Goal: Task Accomplishment & Management: Manage account settings

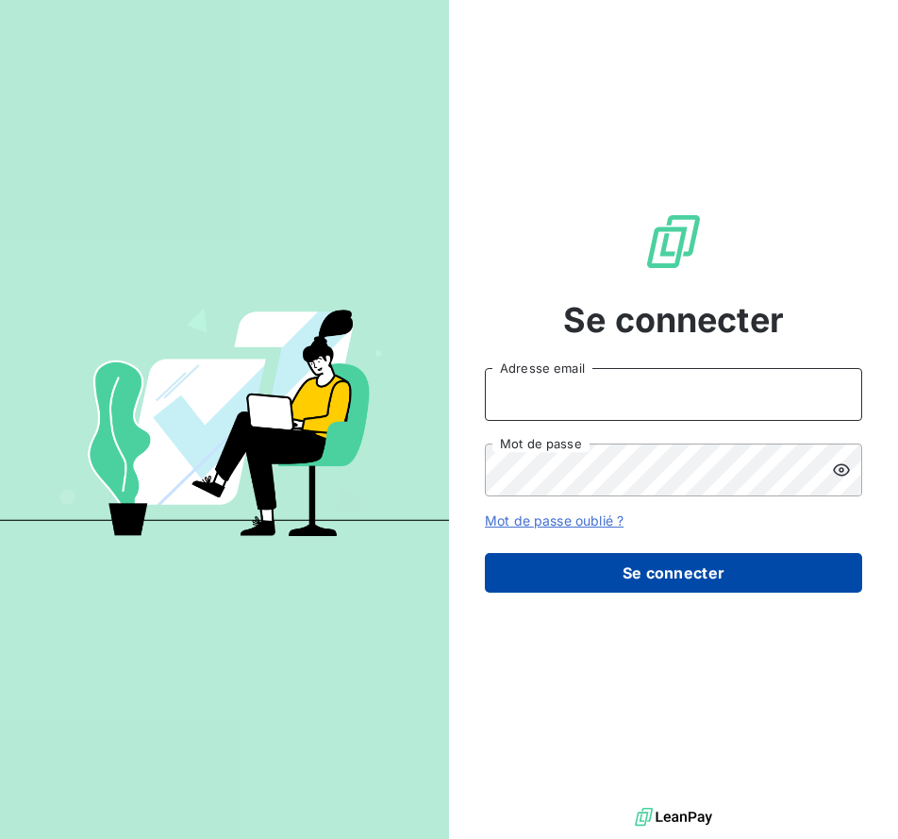
type input "[EMAIL_ADDRESS][DOMAIN_NAME]"
click at [571, 553] on button "Se connecter" at bounding box center [673, 573] width 377 height 40
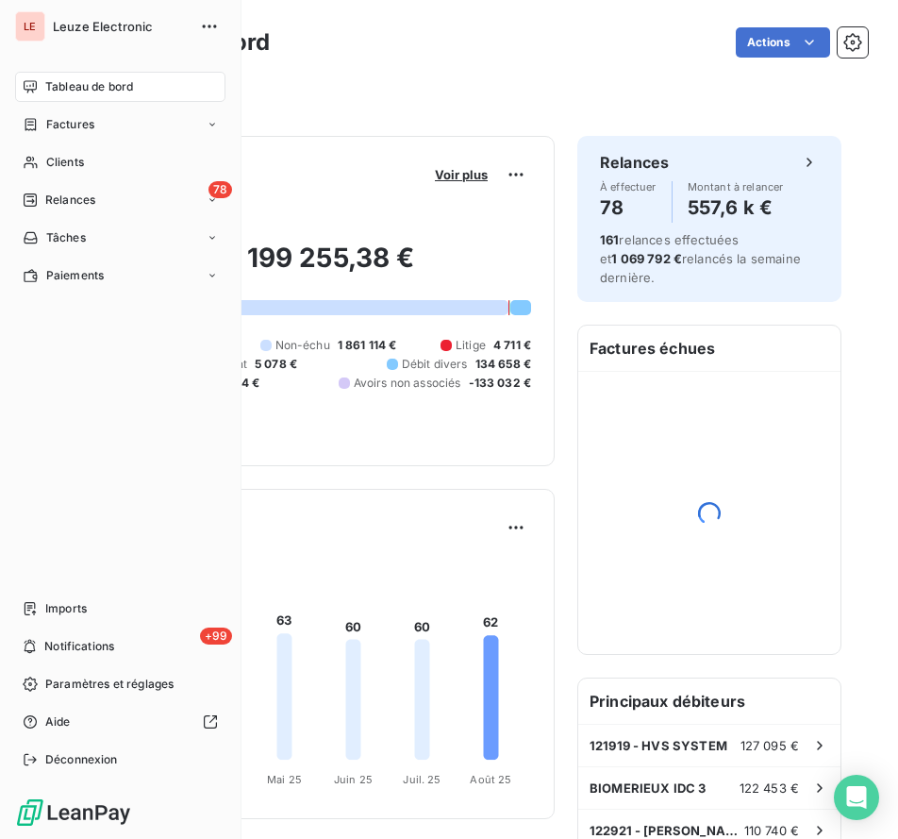
click at [50, 154] on span "Clients" at bounding box center [65, 162] width 38 height 17
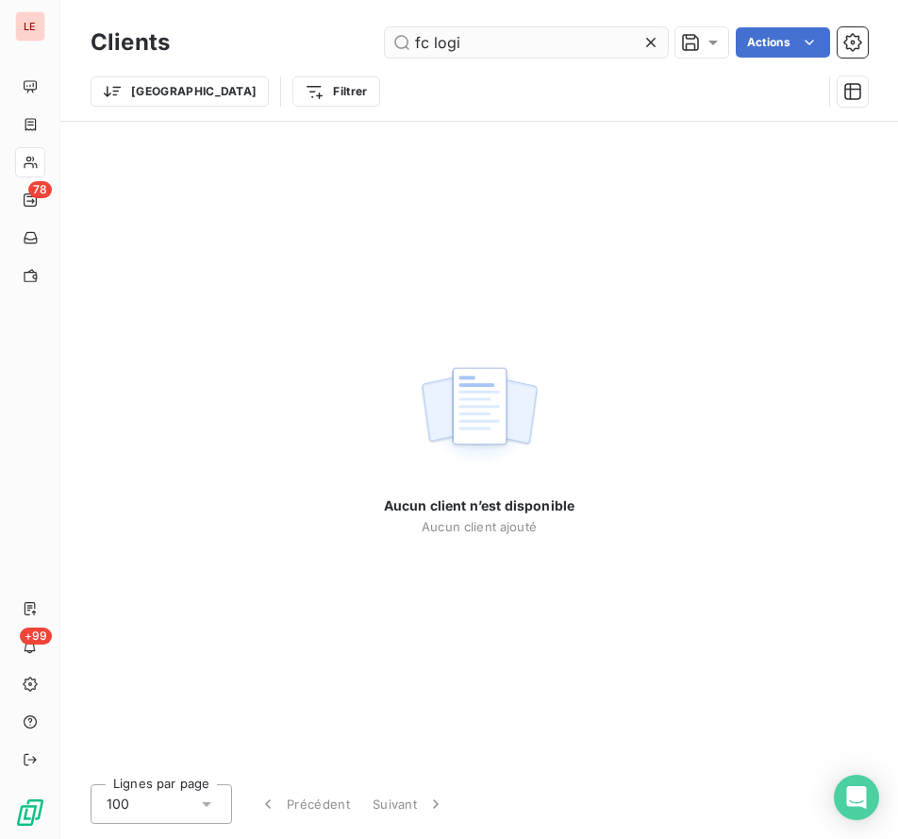
click at [419, 53] on input "fc logi" at bounding box center [526, 42] width 283 height 30
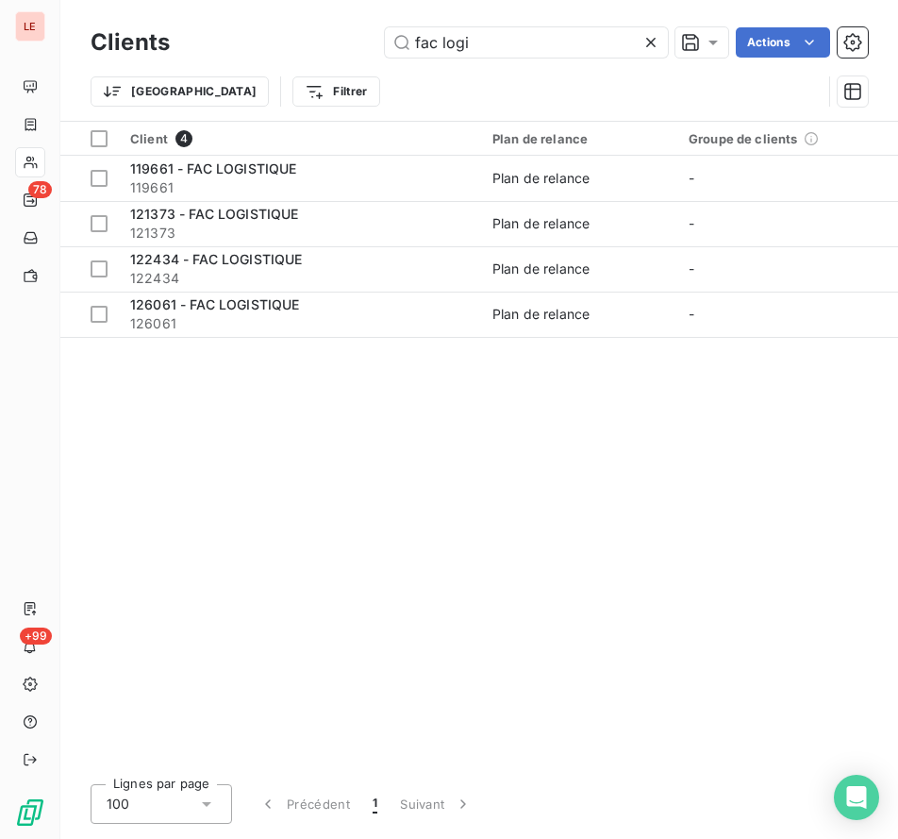
type input "fac logi"
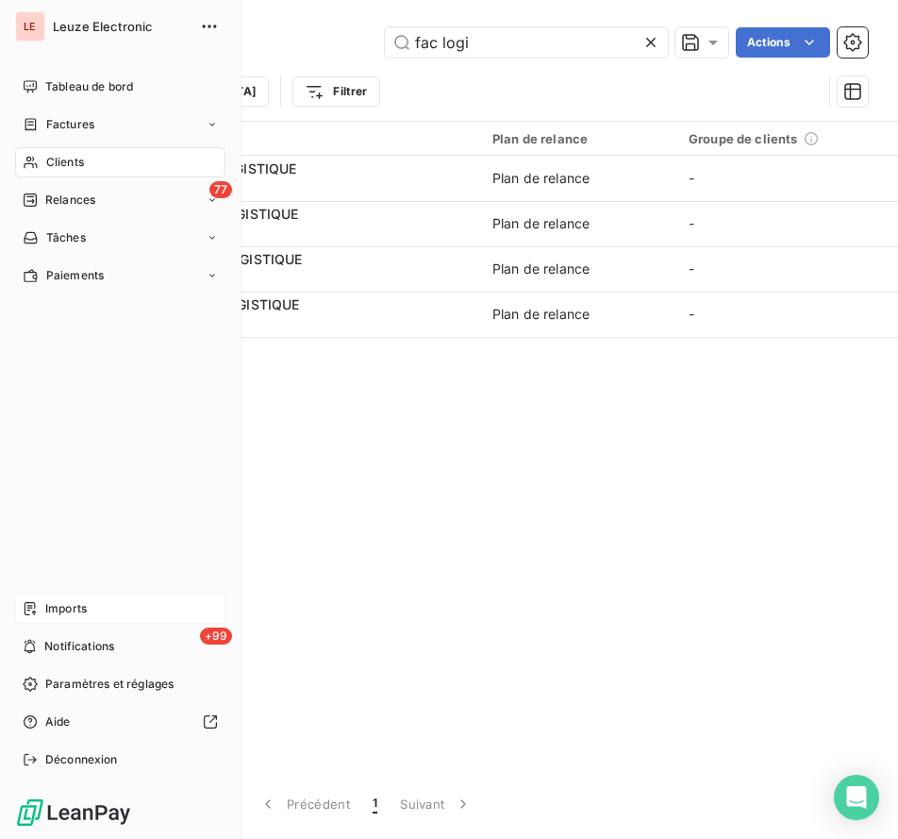
click at [61, 606] on span "Imports" at bounding box center [66, 608] width 42 height 17
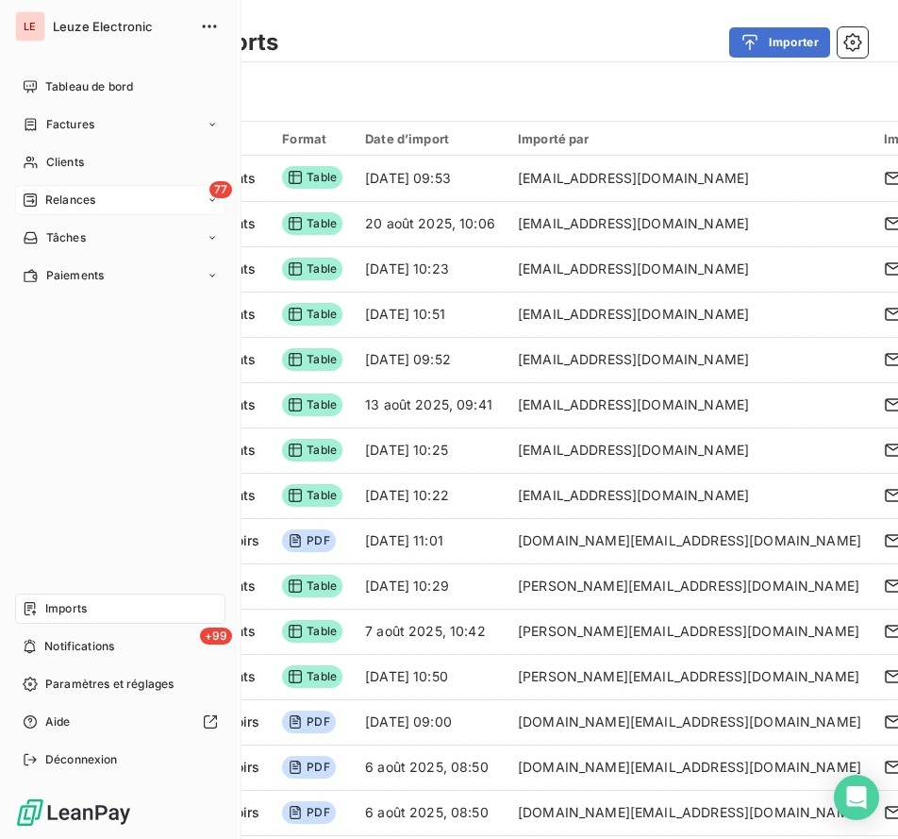
click at [44, 186] on div "77 Relances" at bounding box center [120, 200] width 210 height 30
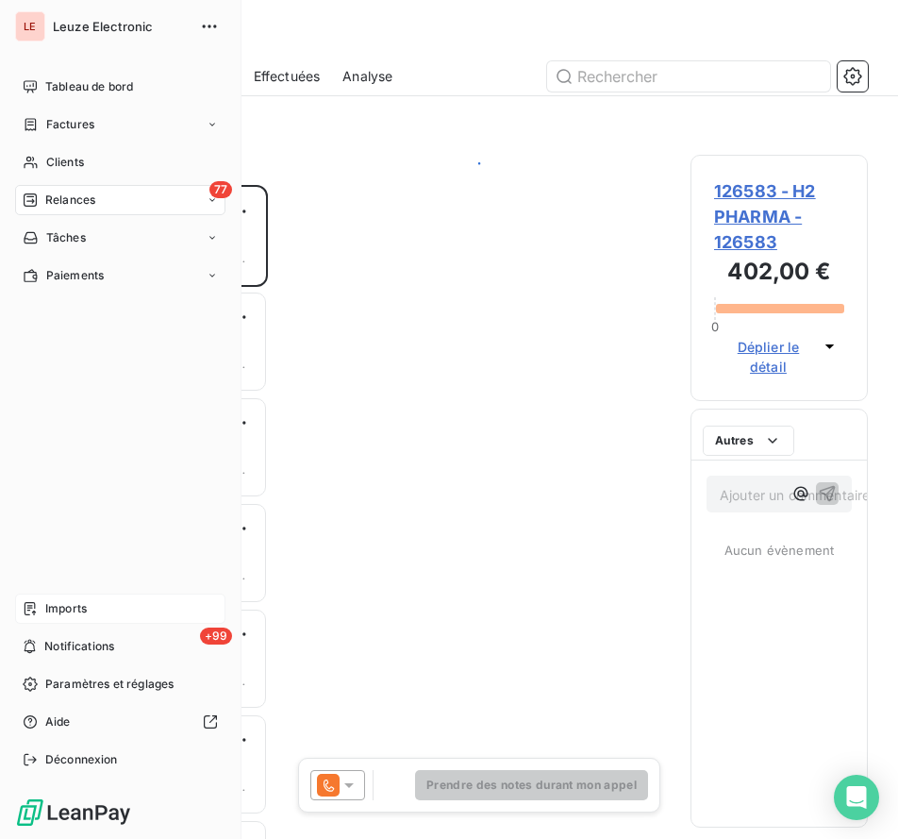
scroll to position [638, 161]
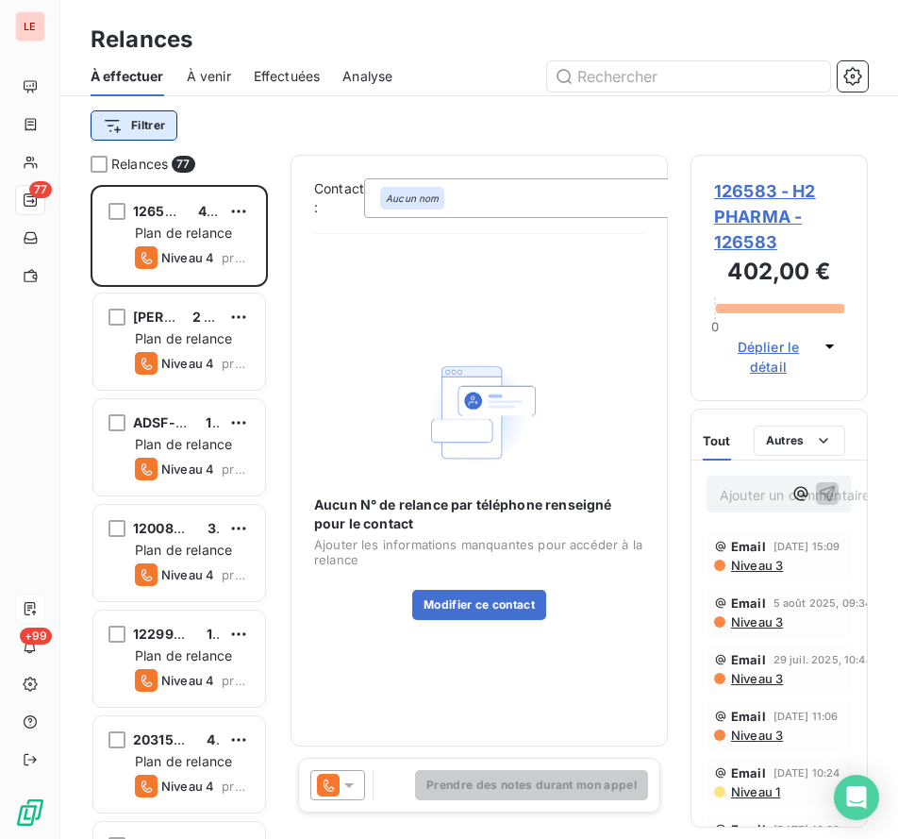
click at [165, 124] on html "LE 77 +99 Relances À effectuer À venir Effectuées Analyse Filtrer Relances 77 1…" at bounding box center [449, 419] width 898 height 839
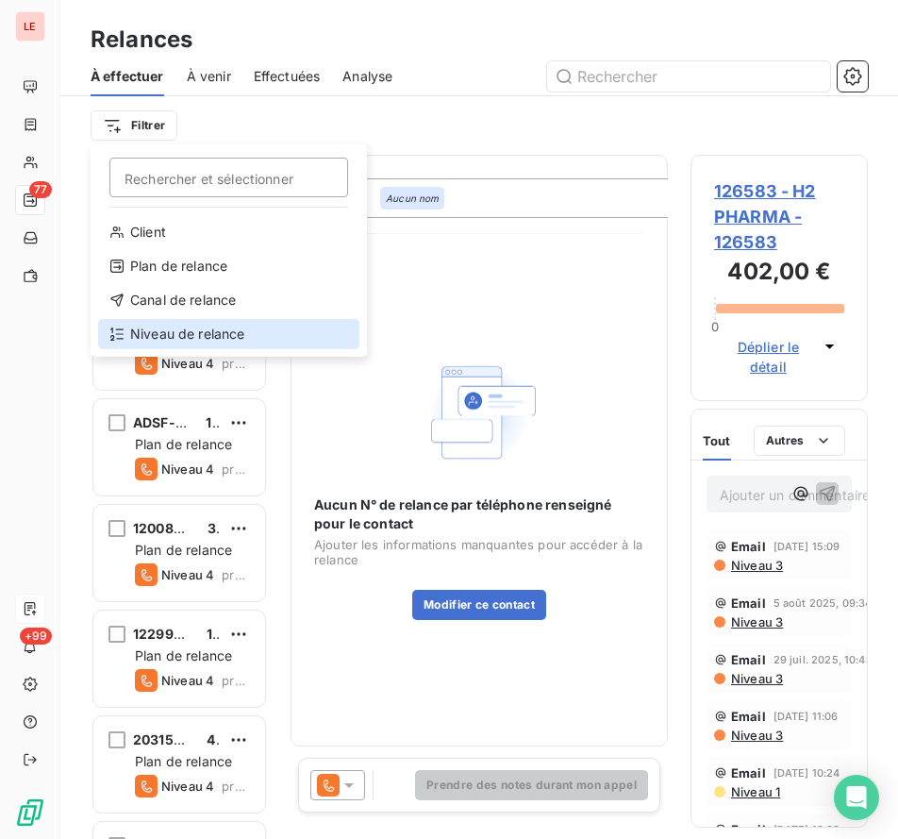
click at [240, 327] on div "Niveau de relance" at bounding box center [228, 334] width 261 height 30
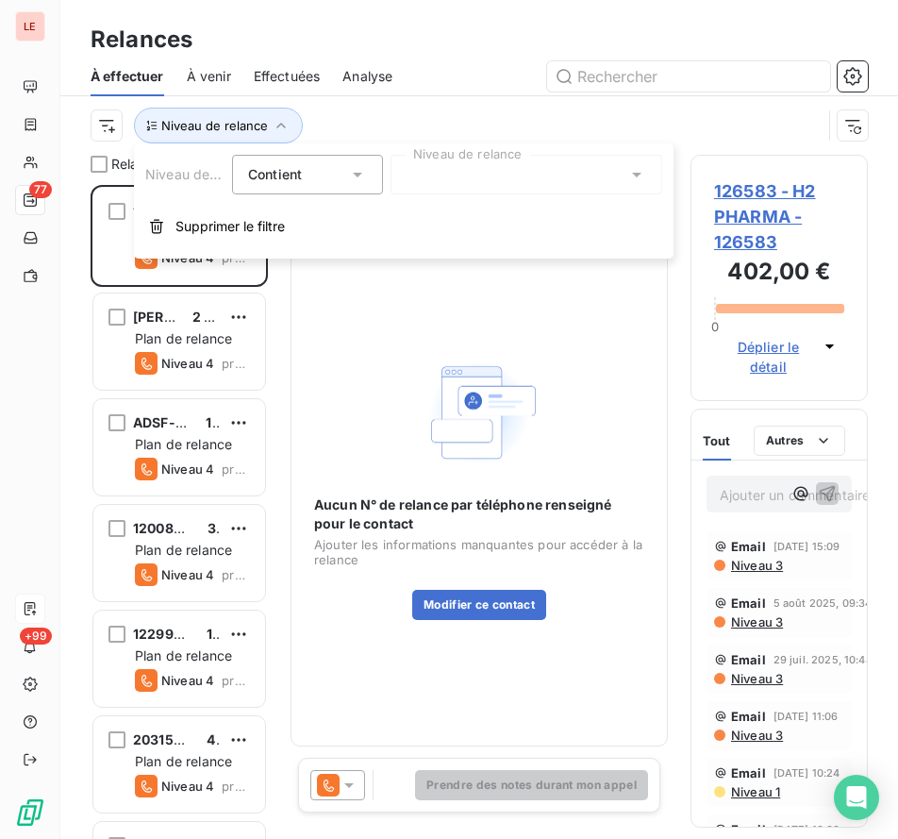
click at [425, 178] on div at bounding box center [527, 175] width 272 height 40
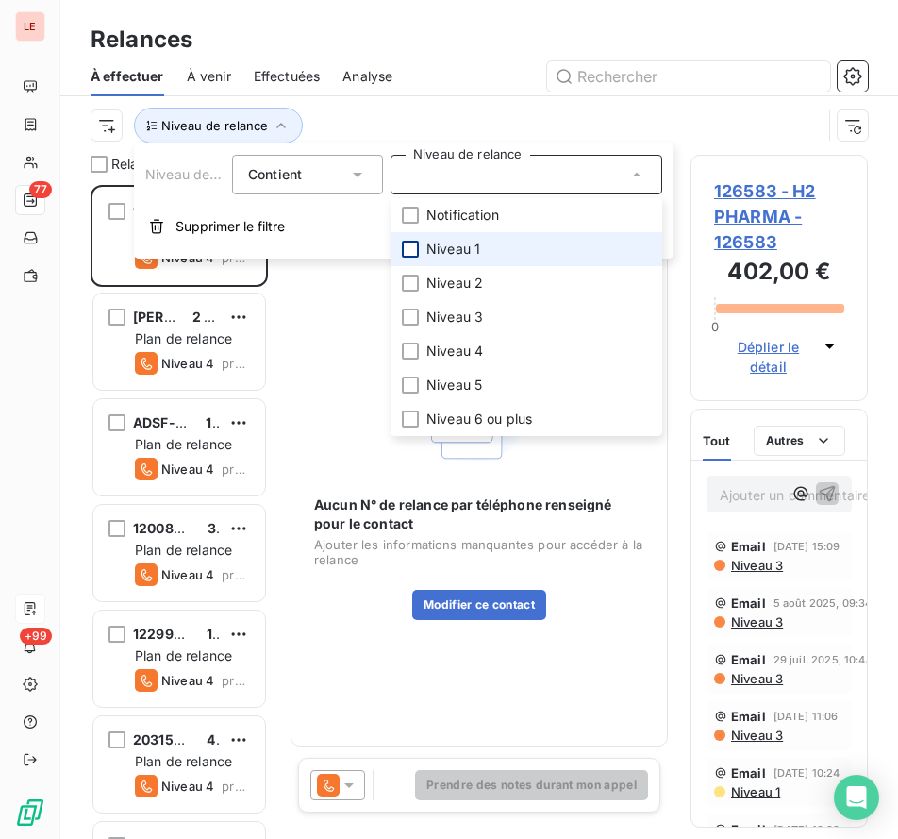
click at [417, 249] on div at bounding box center [410, 249] width 17 height 17
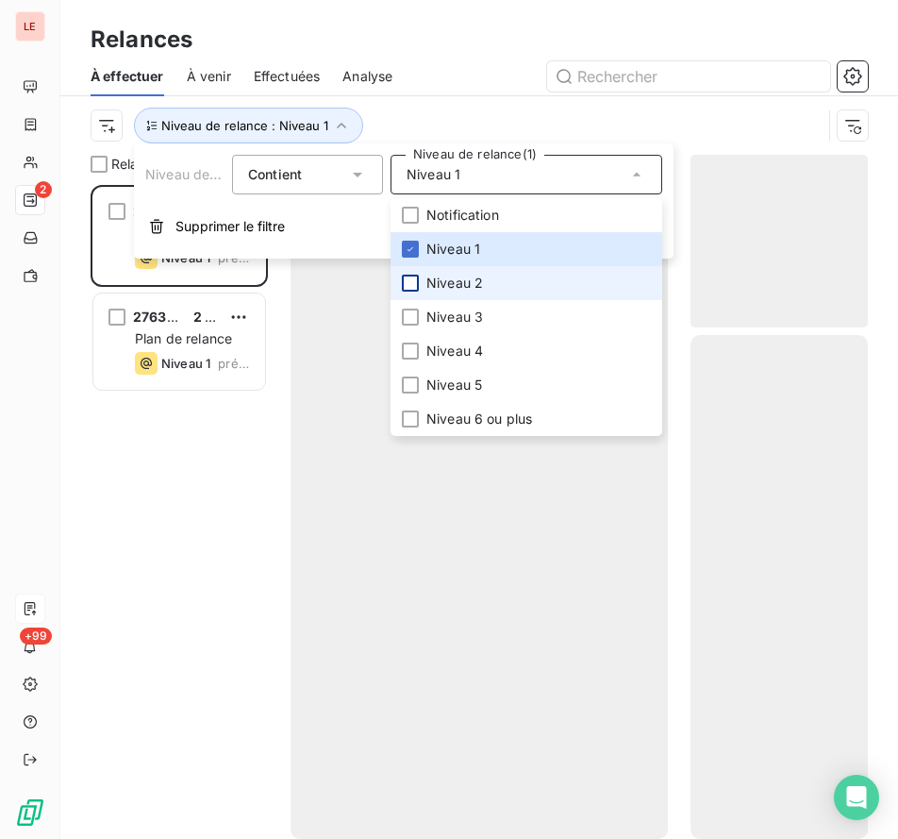
scroll to position [638, 161]
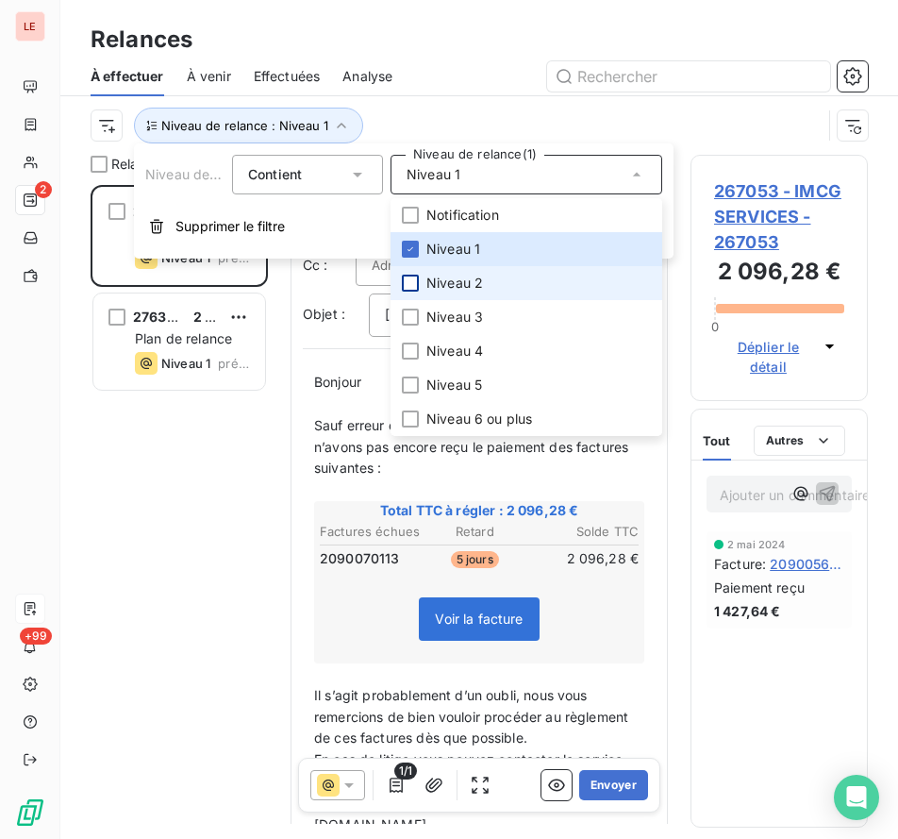
click at [418, 280] on div at bounding box center [410, 283] width 17 height 17
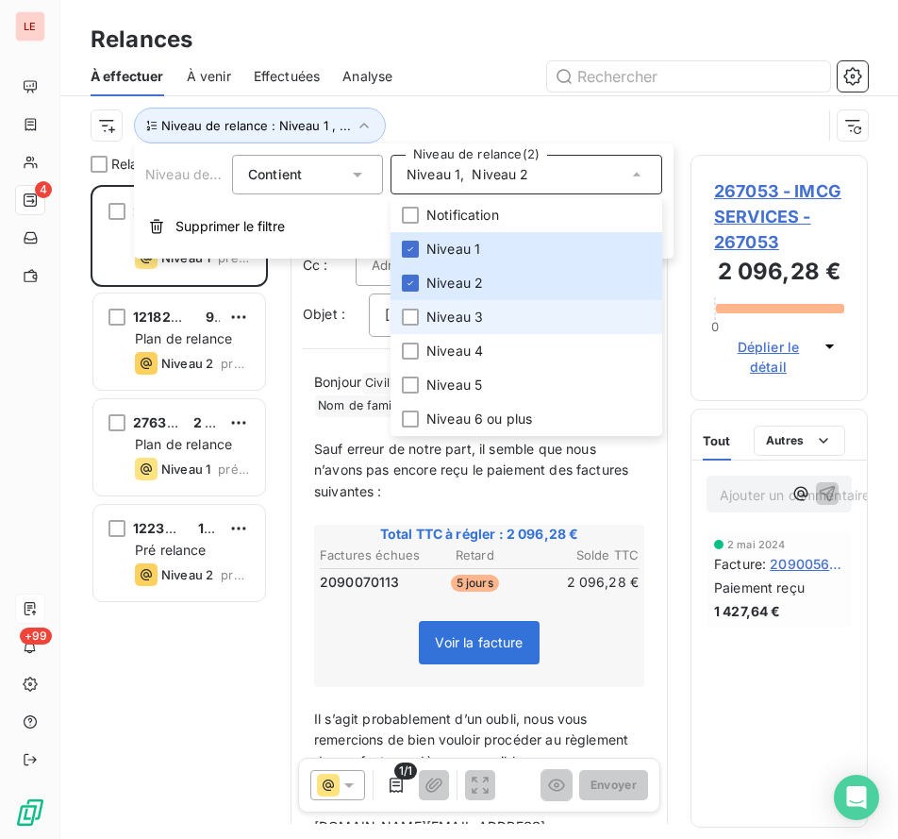
click at [423, 316] on li "Niveau 3" at bounding box center [527, 317] width 272 height 34
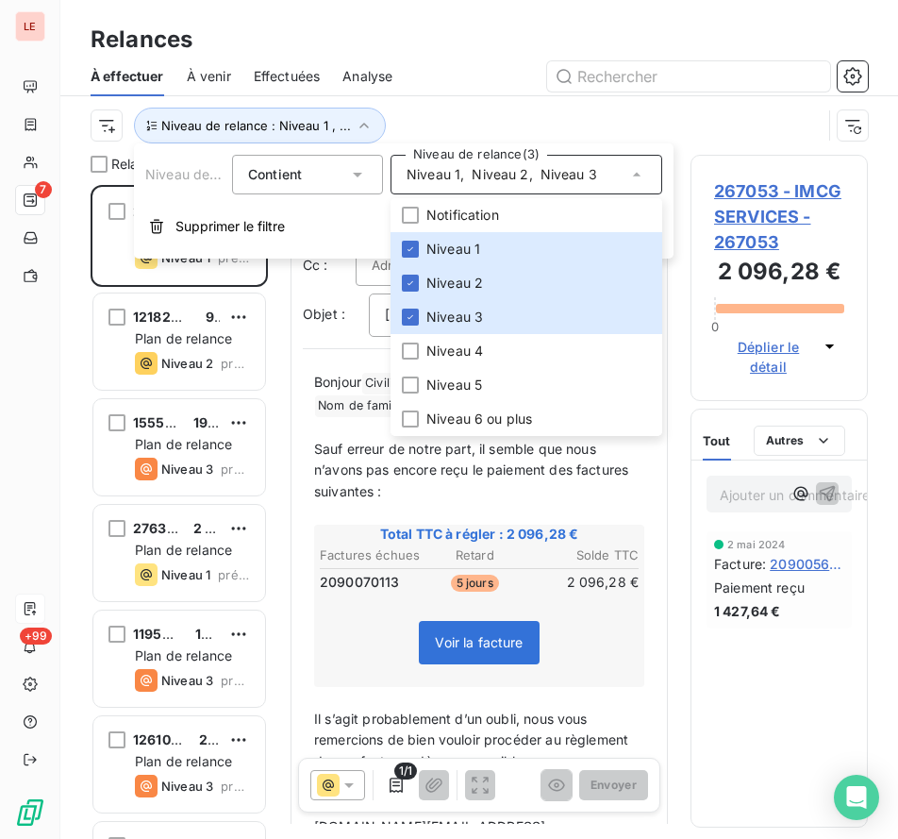
click at [451, 106] on div "Niveau de relance : Niveau 1 , ..." at bounding box center [480, 125] width 778 height 59
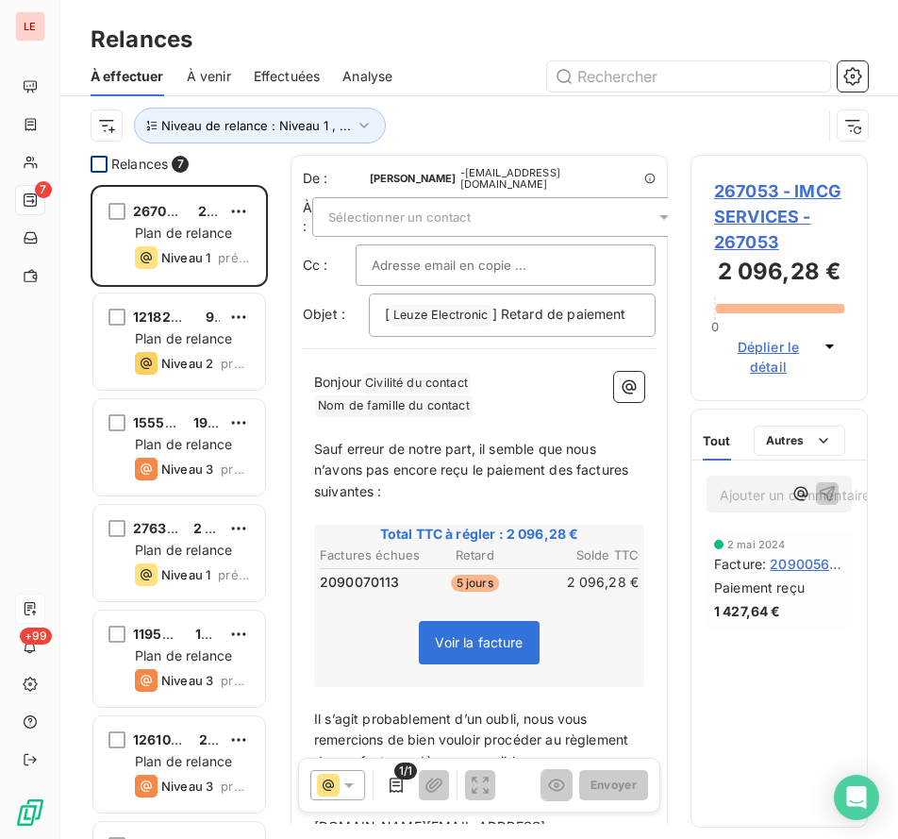
click at [107, 165] on div at bounding box center [99, 164] width 17 height 17
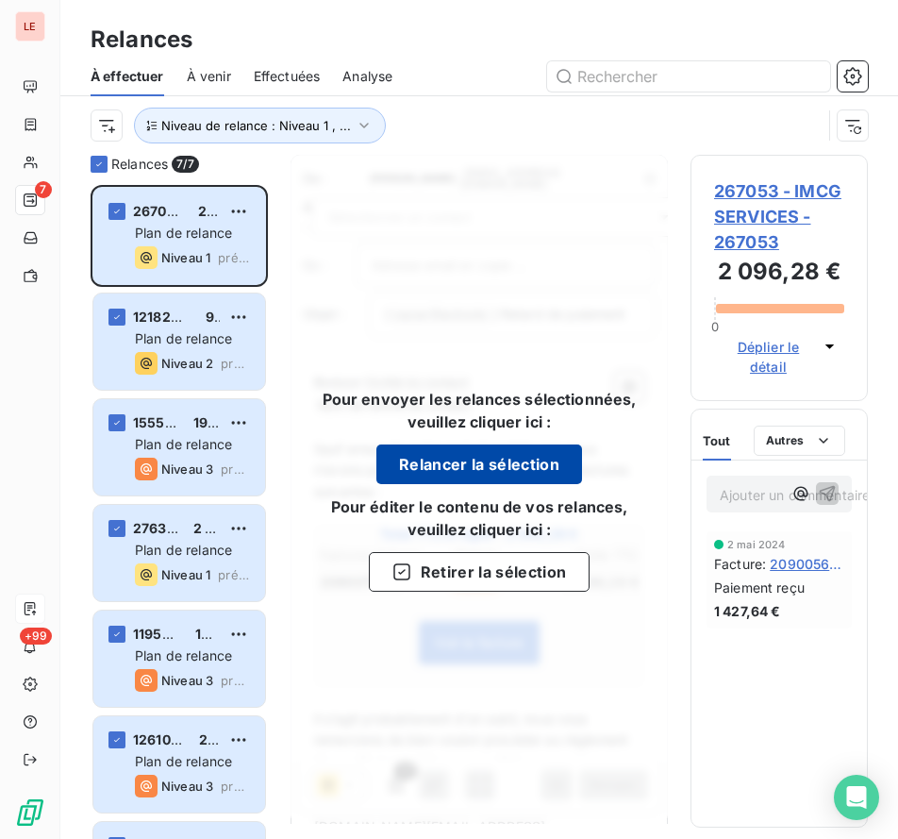
click at [467, 455] on button "Relancer la sélection" at bounding box center [480, 464] width 206 height 40
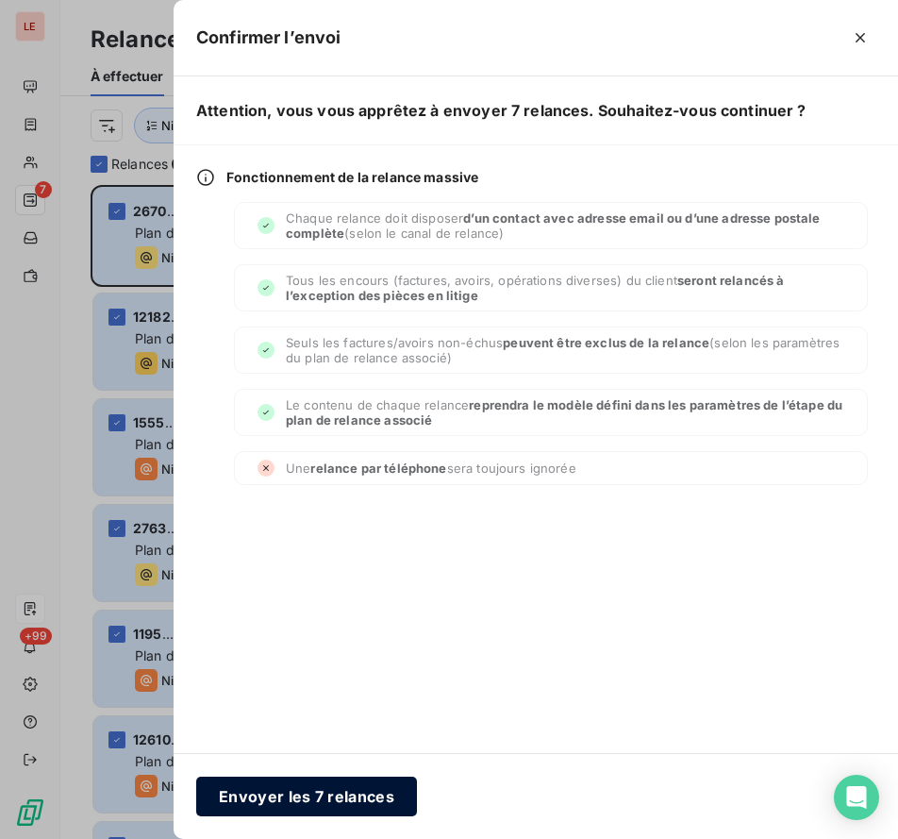
click at [383, 786] on button "Envoyer les 7 relances" at bounding box center [306, 797] width 221 height 40
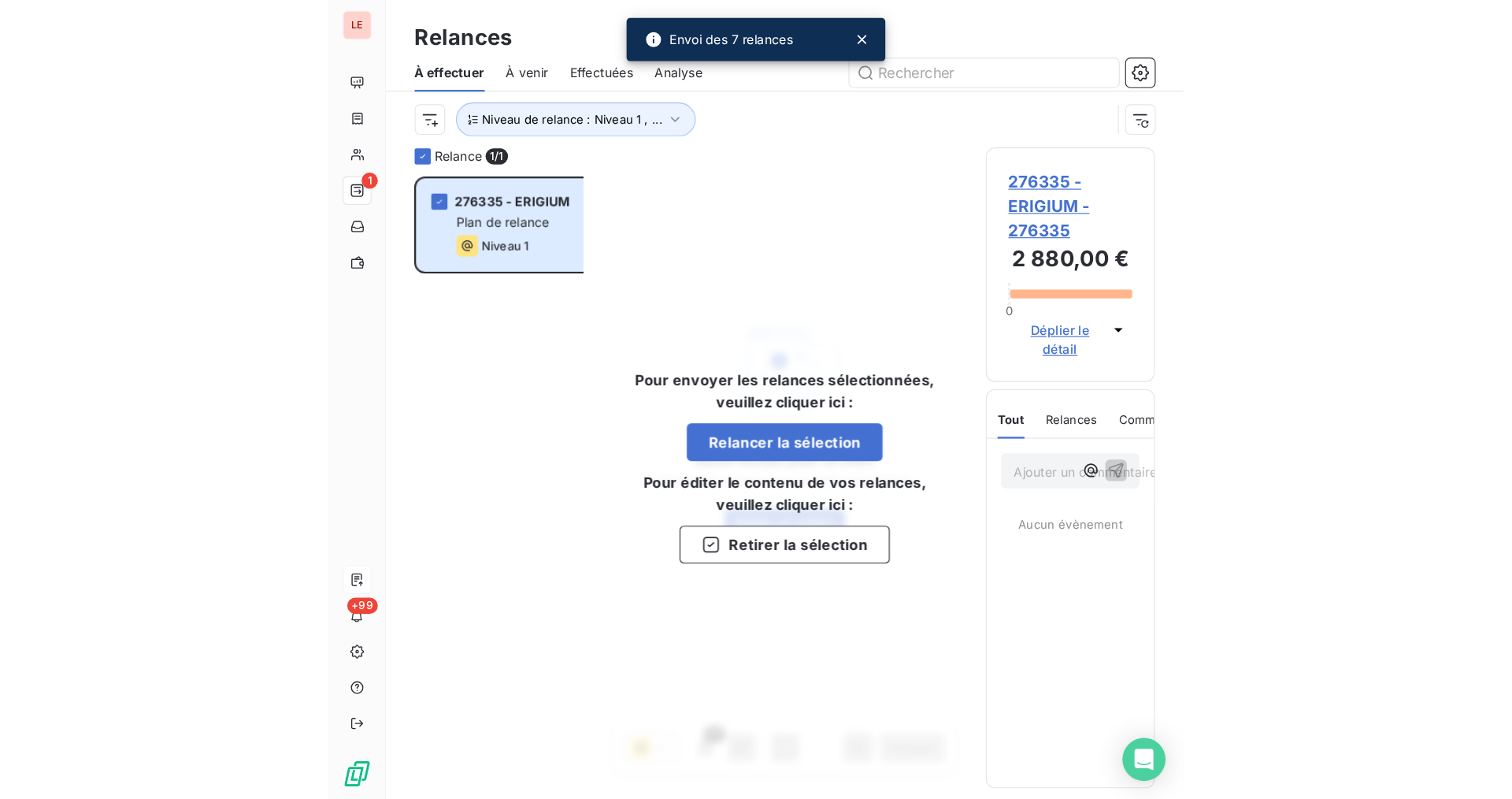
scroll to position [631, 325]
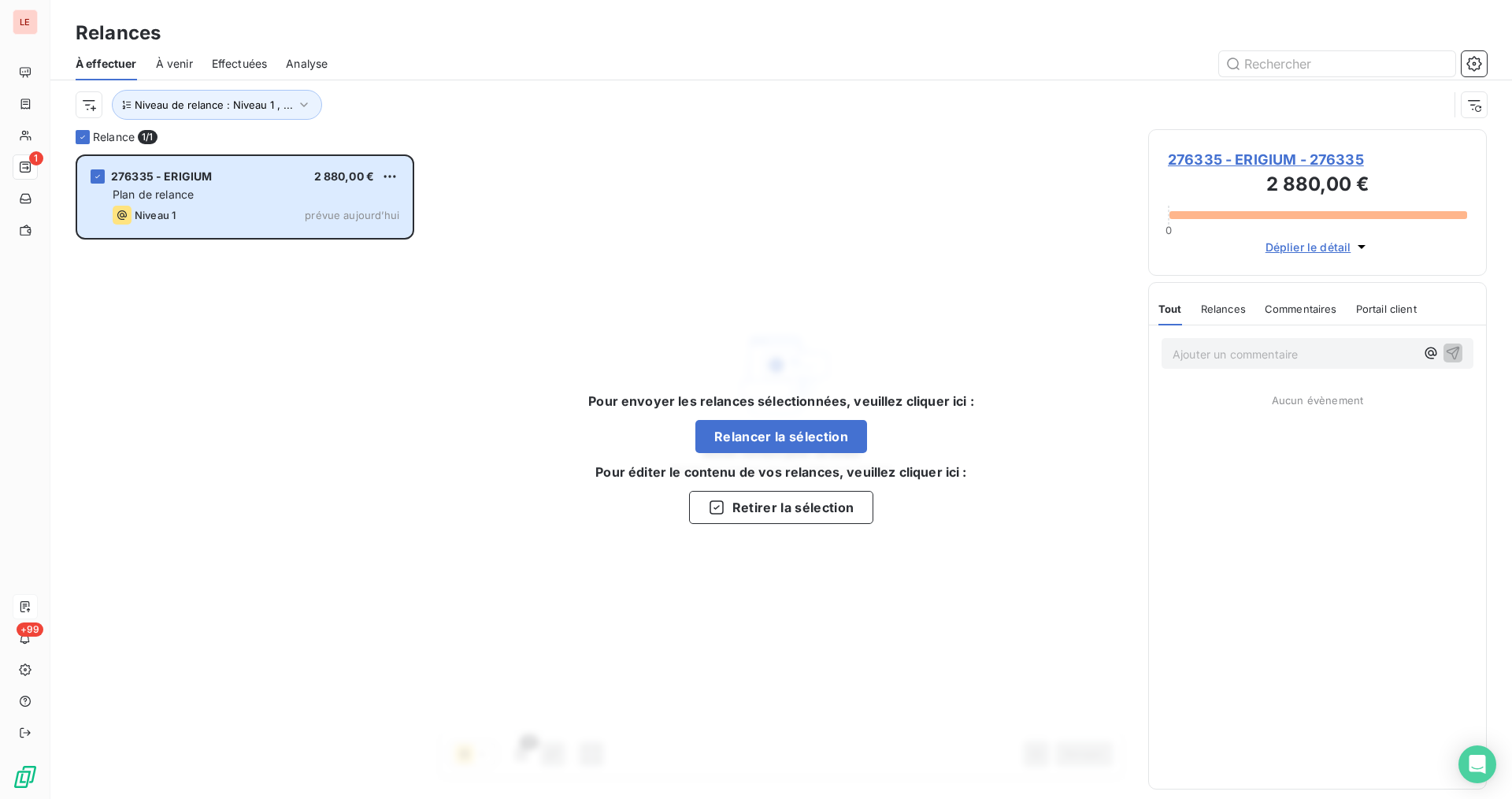
click at [748, 167] on span "276335 - ERIGIUM - 276335" at bounding box center [1317, 159] width 300 height 21
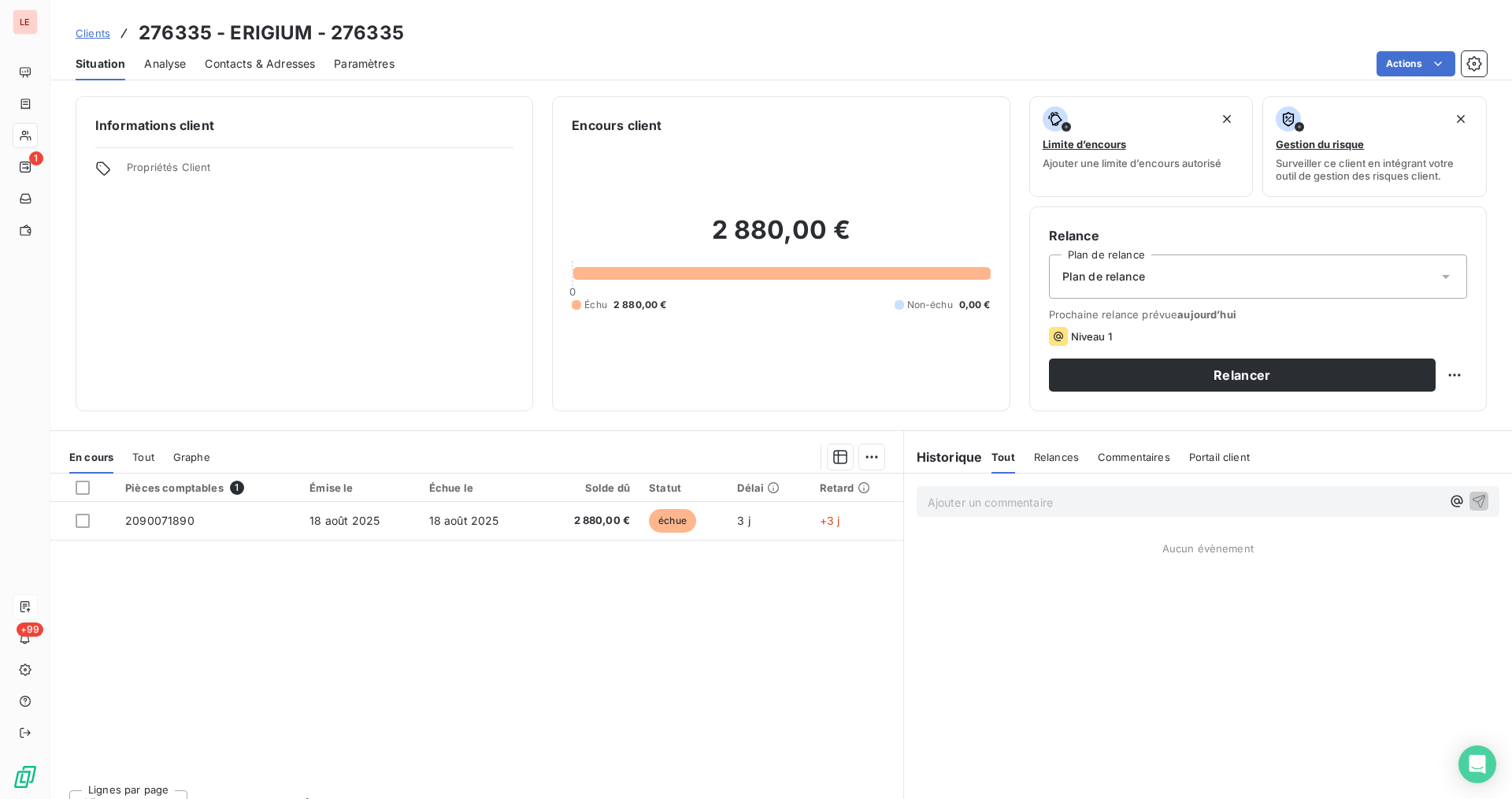
click at [256, 63] on span "Contacts & Adresses" at bounding box center [260, 63] width 110 height 16
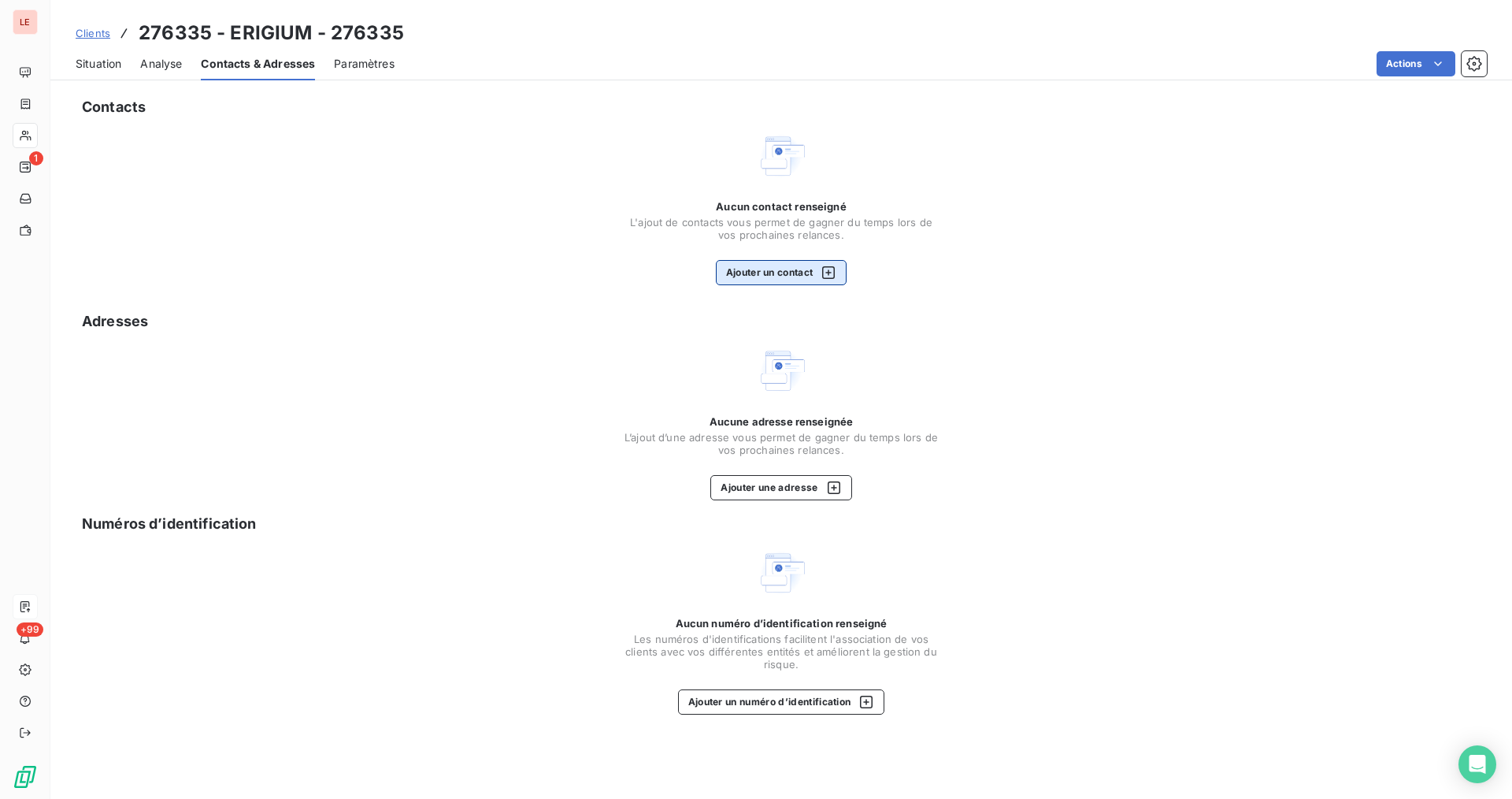
click at [748, 284] on button "Ajouter un contact" at bounding box center [782, 272] width 132 height 25
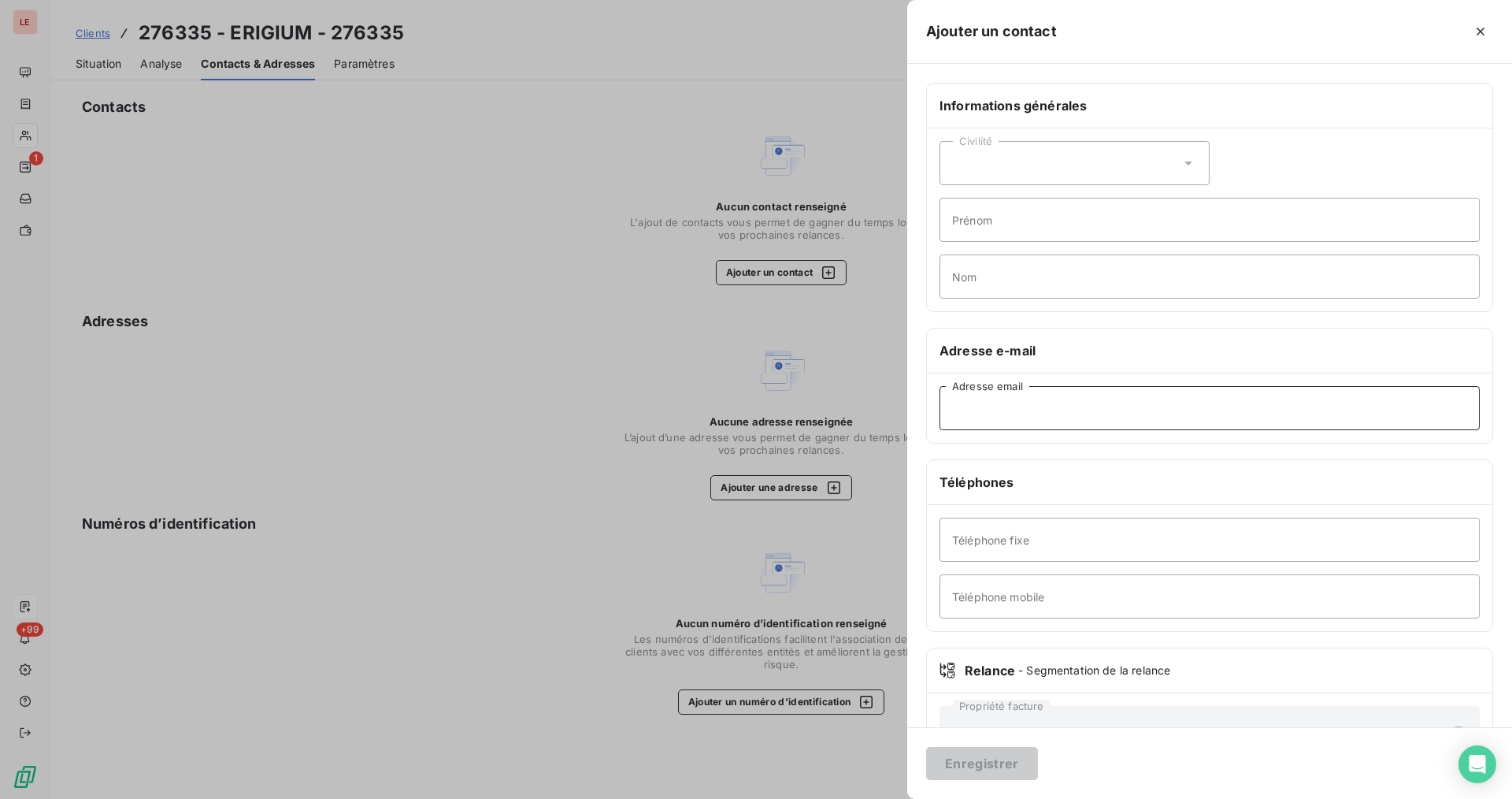
click at [748, 411] on input "Adresse email" at bounding box center [1209, 407] width 540 height 44
paste input "achats@erigium.fr"
type input "achats@erigium.fr"
click at [748, 700] on button "Enregistrer" at bounding box center [982, 764] width 112 height 33
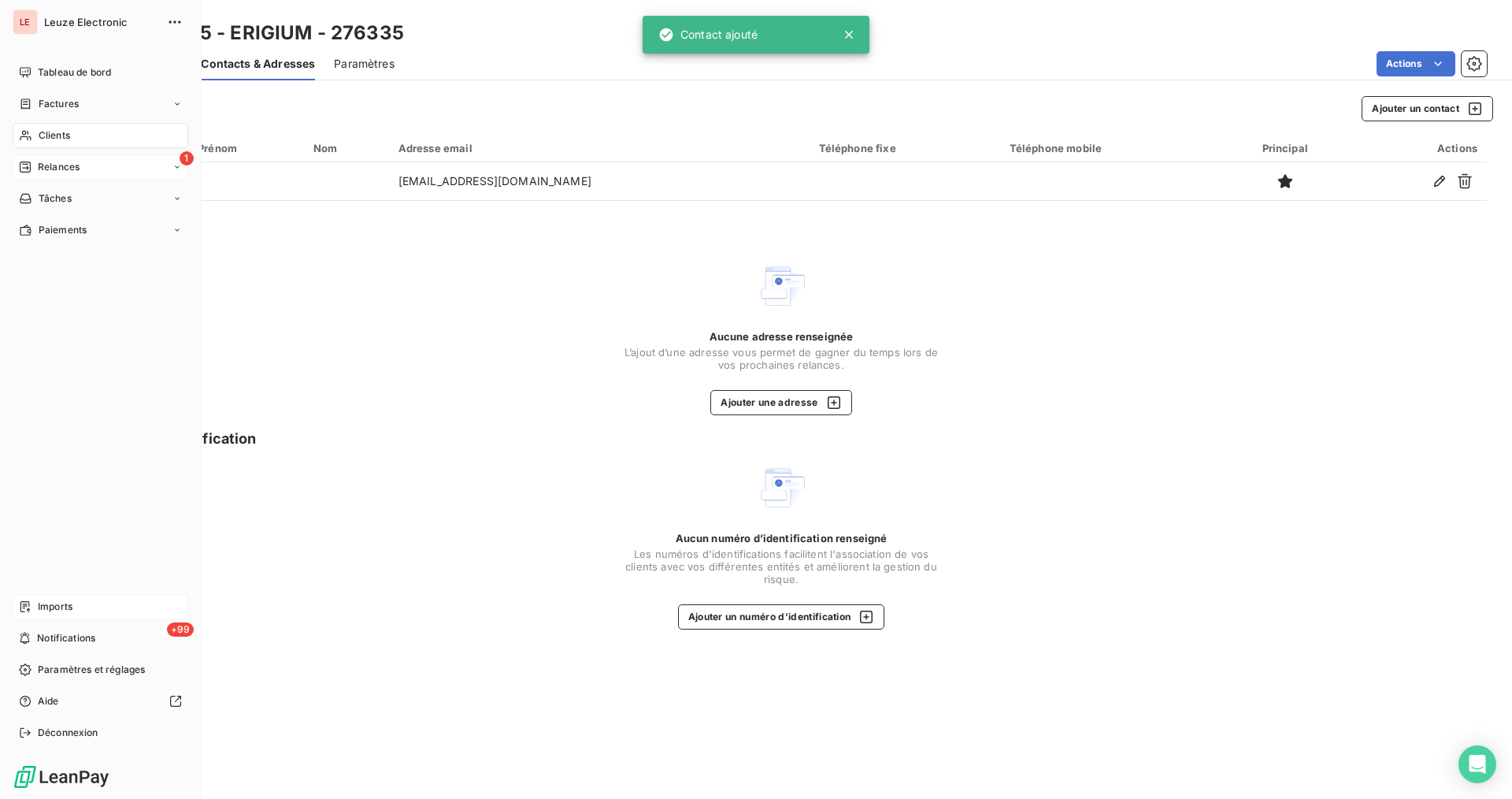
click at [34, 172] on div "Relances" at bounding box center [49, 167] width 61 height 14
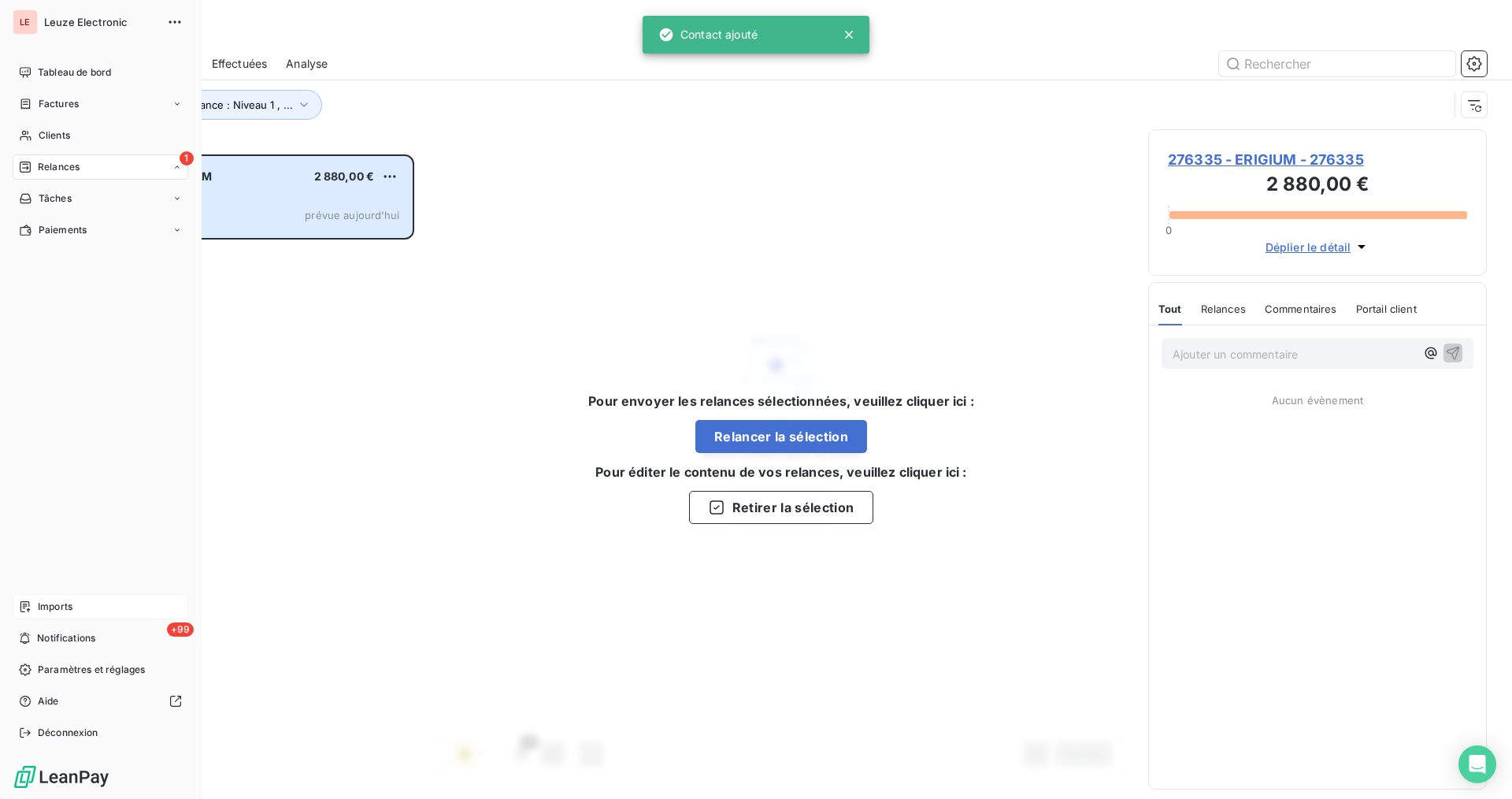
scroll to position [631, 325]
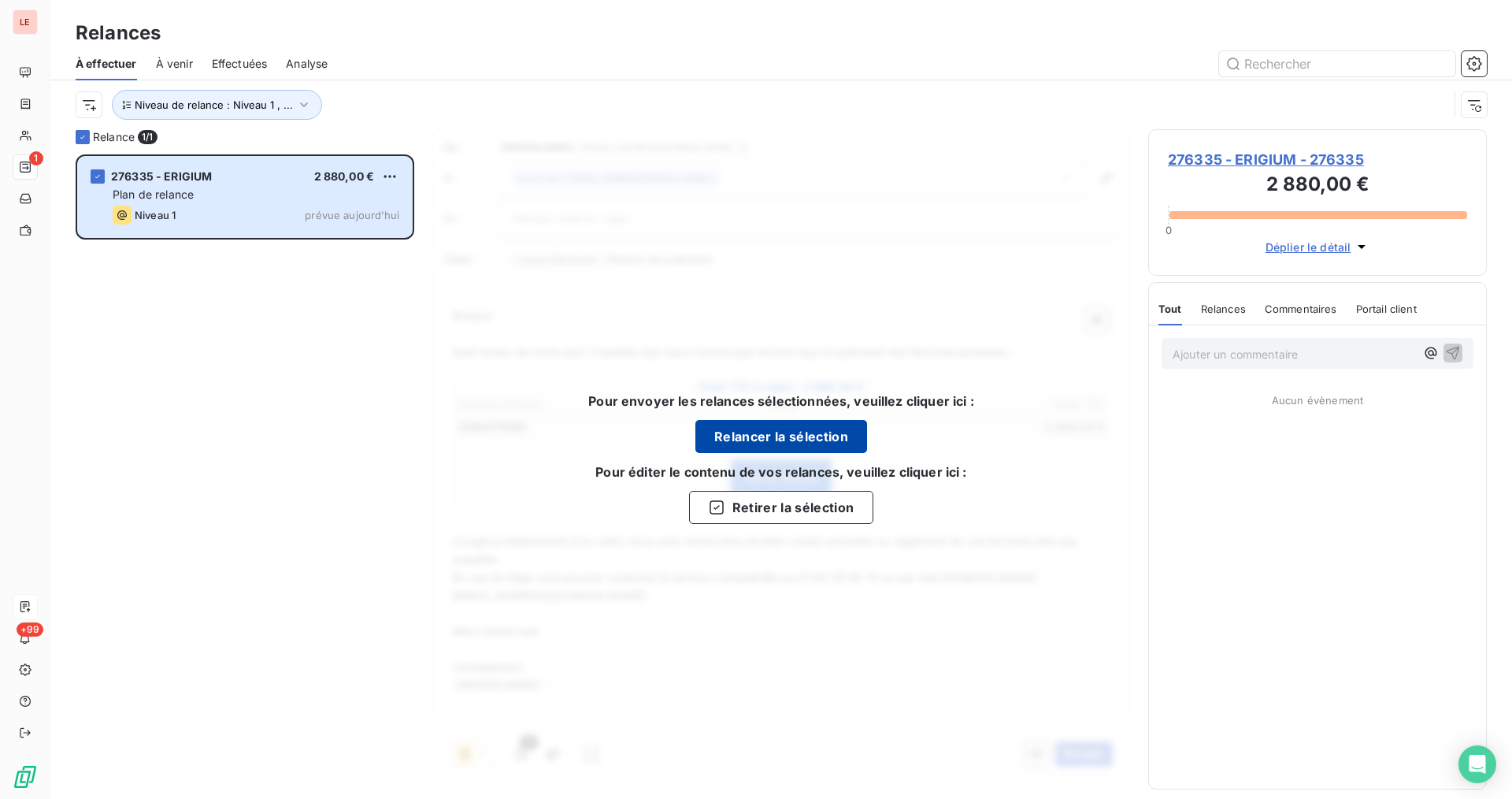
click at [743, 435] on button "Relancer la sélection" at bounding box center [781, 437] width 172 height 33
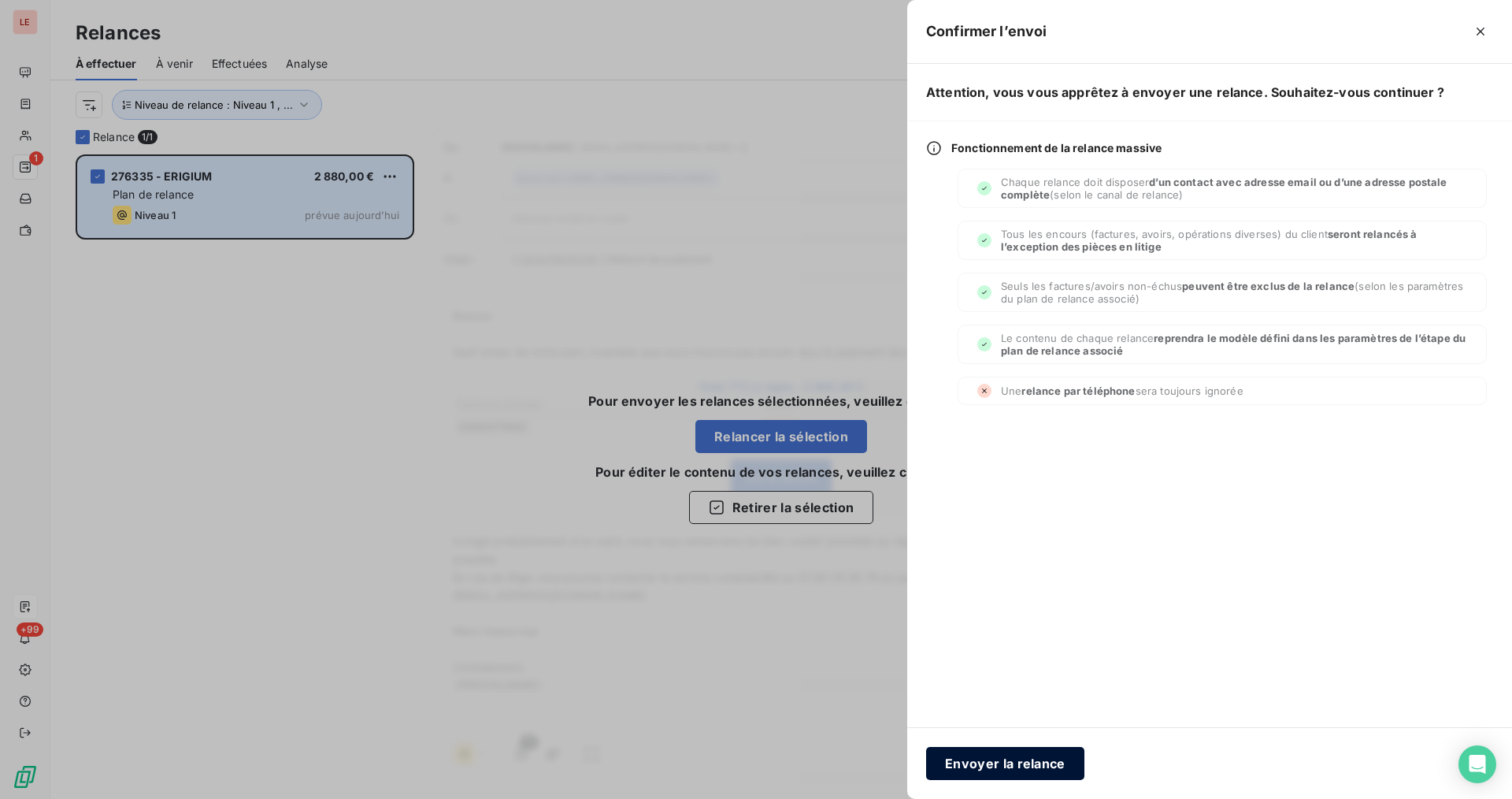
click at [748, 700] on button "Envoyer la relance" at bounding box center [1005, 764] width 159 height 33
